Goal: Information Seeking & Learning: Learn about a topic

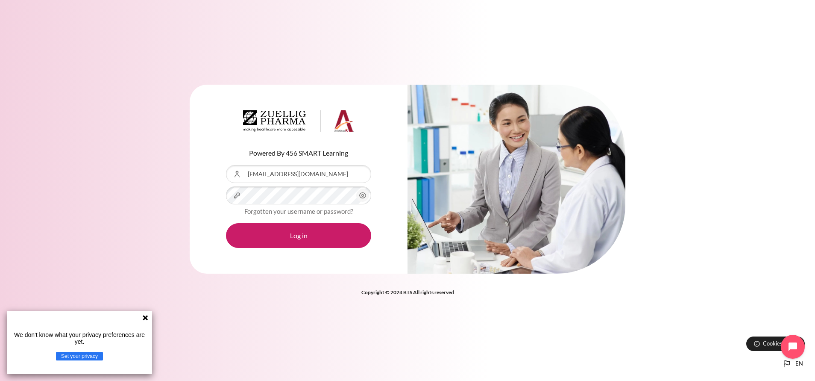
click at [226, 223] on button "Log in" at bounding box center [298, 235] width 145 height 25
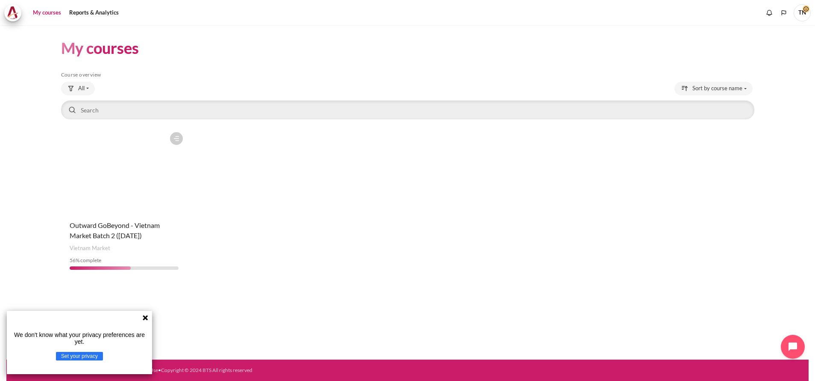
click at [146, 315] on icon at bounding box center [145, 317] width 7 height 7
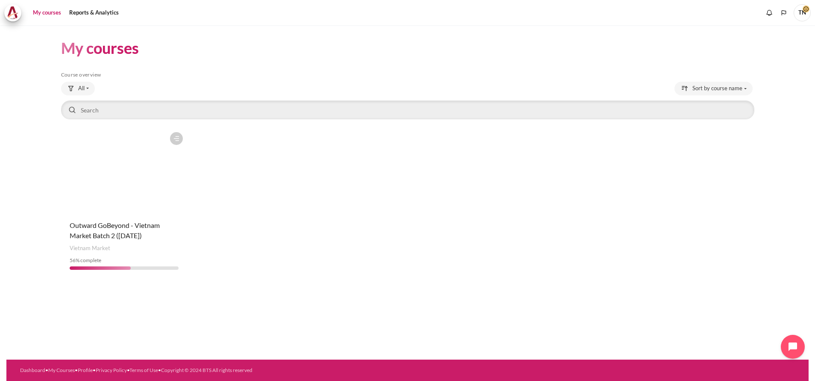
click at [152, 200] on figure "Content" at bounding box center [124, 170] width 126 height 85
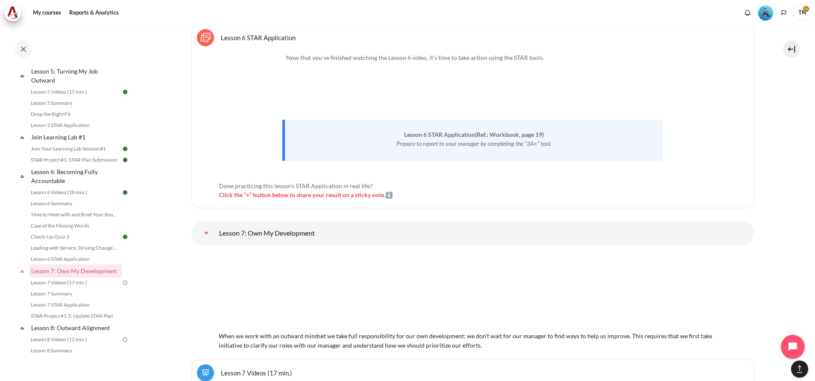
scroll to position [5702, 0]
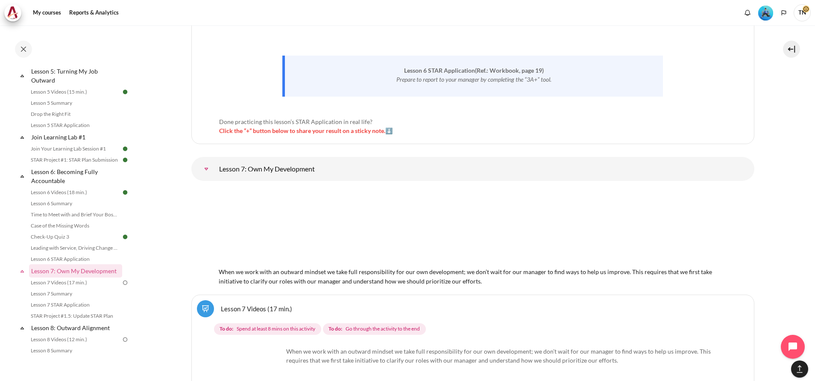
click at [215, 162] on link "Lesson 7: Own My Development" at bounding box center [206, 168] width 17 height 17
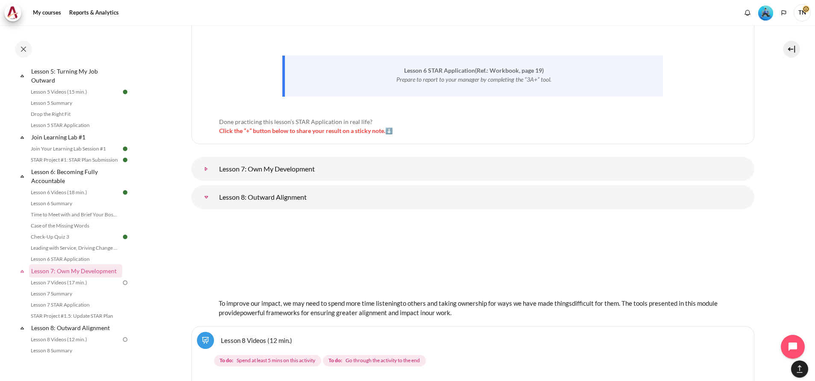
click at [215, 162] on link "Lesson 7: Own My Development" at bounding box center [206, 168] width 17 height 17
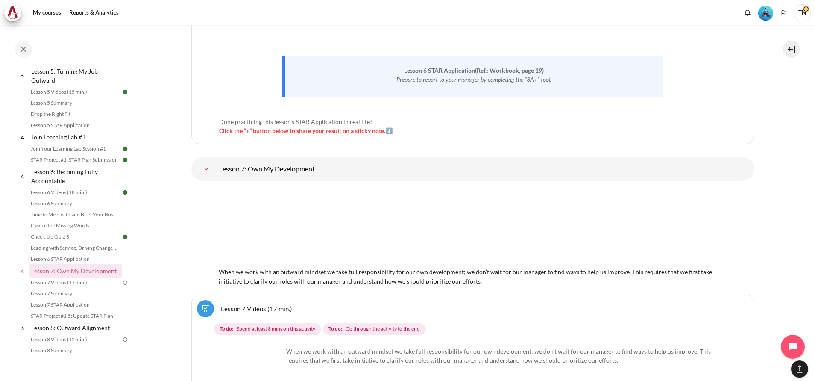
scroll to position [5766, 0]
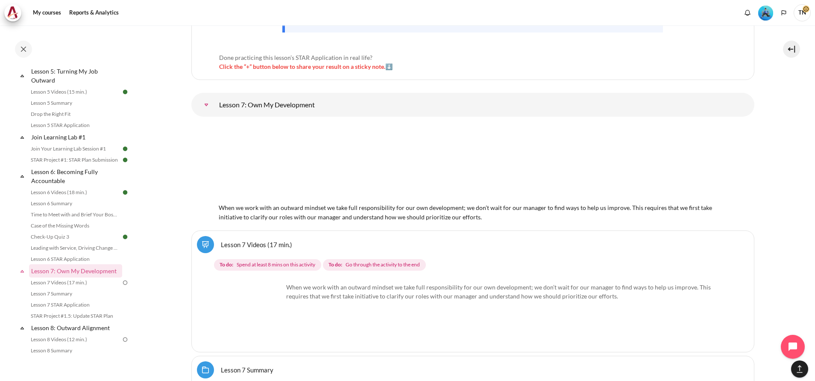
click at [256, 240] on link "Lesson 7 Videos (17 min.)" at bounding box center [256, 244] width 71 height 8
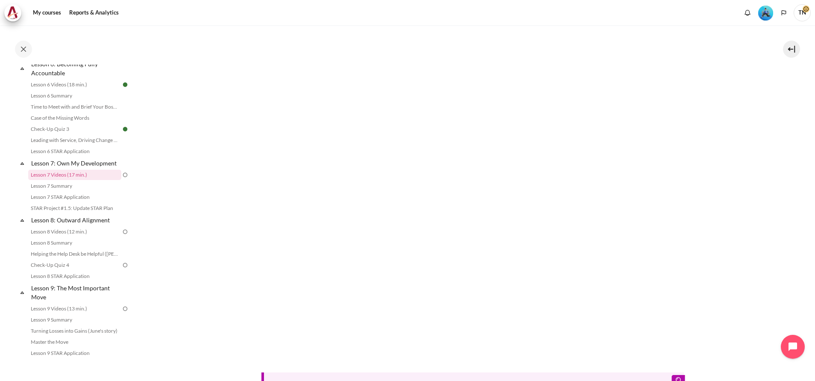
scroll to position [237, 0]
